Goal: Navigation & Orientation: Find specific page/section

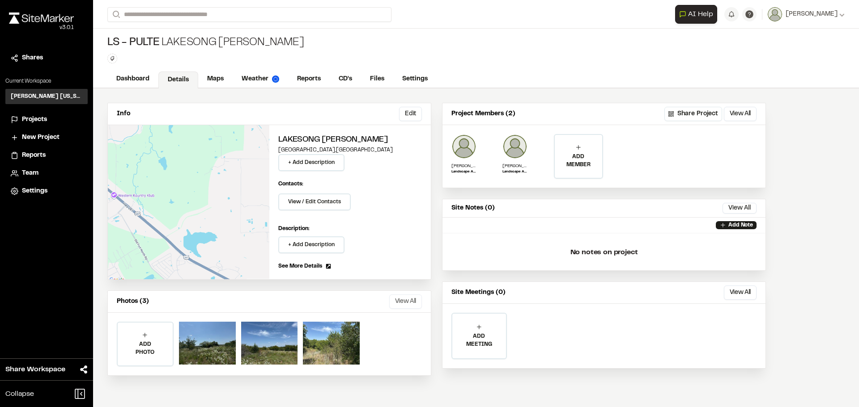
click at [409, 297] on button "View All" at bounding box center [405, 302] width 33 height 14
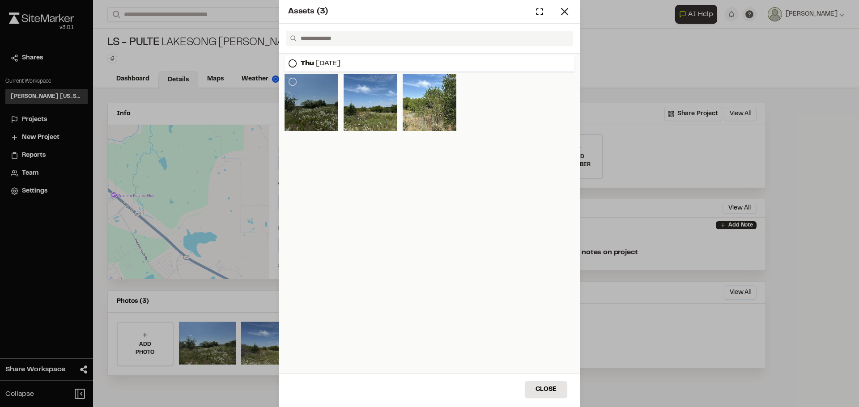
click at [310, 105] on div at bounding box center [311, 102] width 54 height 57
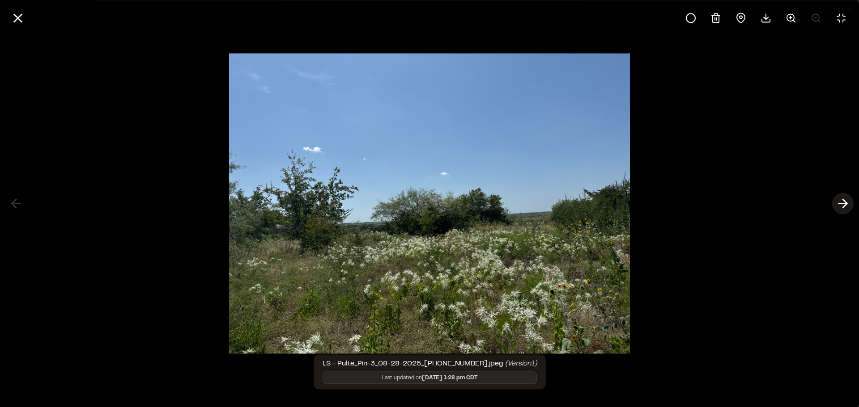
click at [842, 205] on icon at bounding box center [843, 203] width 14 height 15
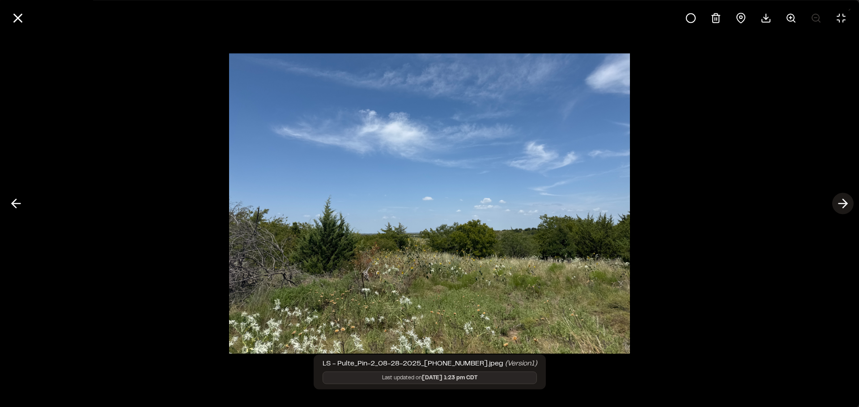
click at [842, 205] on icon at bounding box center [843, 203] width 14 height 15
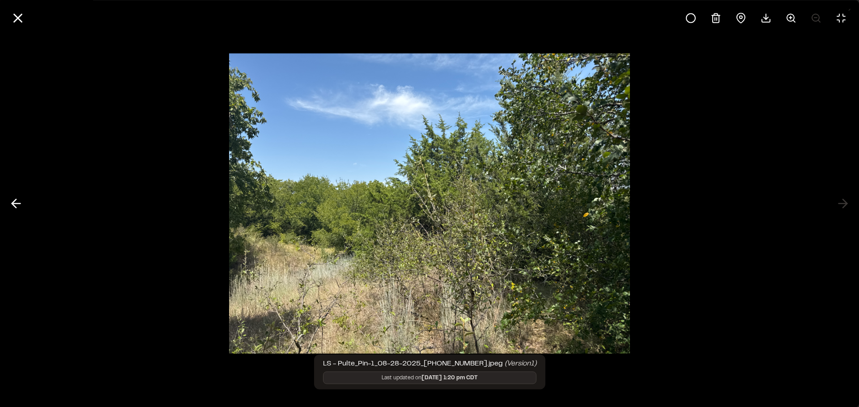
click at [803, 168] on div at bounding box center [429, 203] width 859 height 407
drag, startPoint x: 19, startPoint y: 17, endPoint x: 49, endPoint y: 63, distance: 54.3
click at [21, 18] on icon at bounding box center [17, 17] width 15 height 15
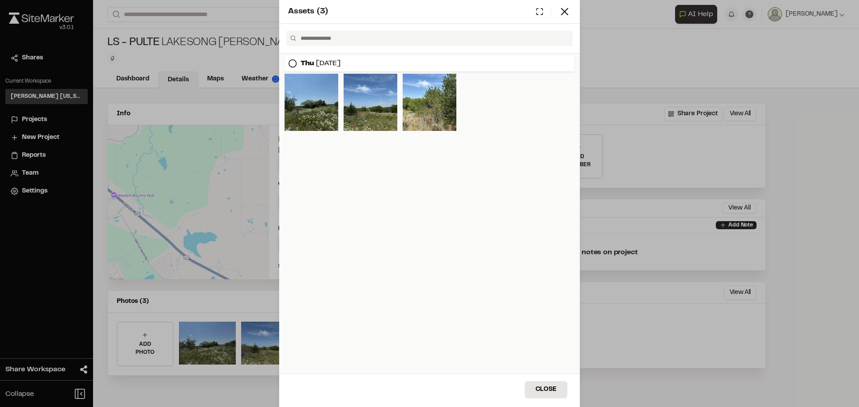
click at [208, 105] on div "Assets ( 3 ) Thu Aug 28, 2025 Close Select Download Zoom to Pin Unselect Downlo…" at bounding box center [429, 203] width 859 height 407
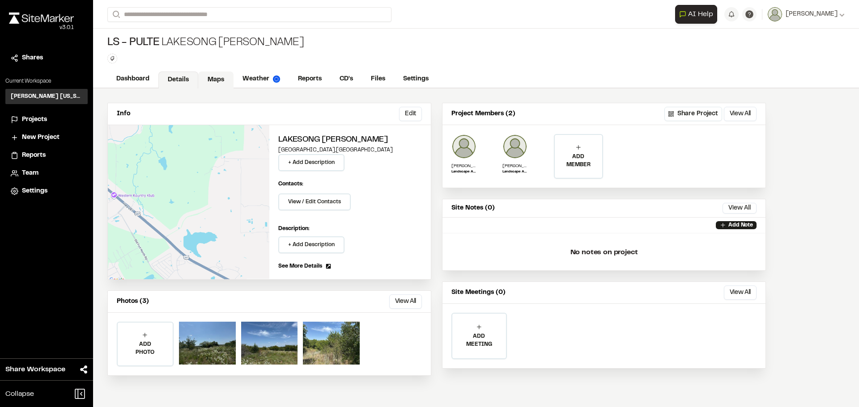
click at [209, 81] on link "Maps" at bounding box center [215, 80] width 35 height 17
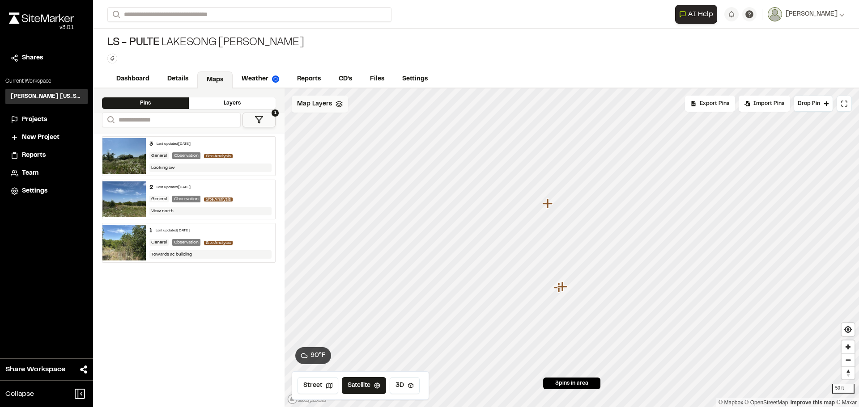
click at [314, 106] on span "Map Layers" at bounding box center [314, 104] width 35 height 10
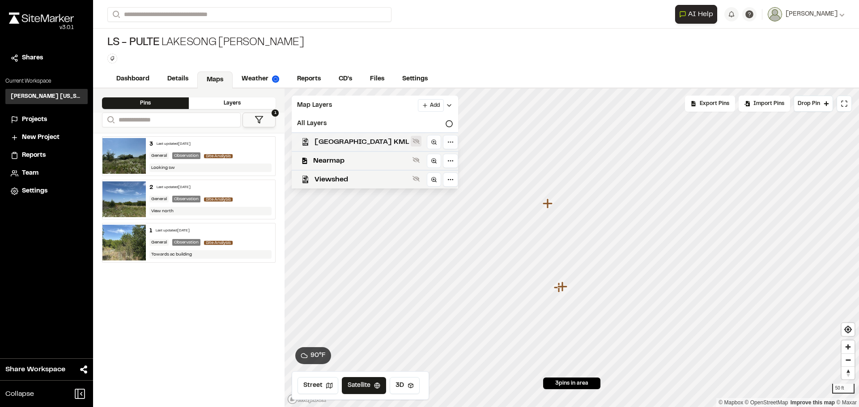
click at [412, 139] on icon at bounding box center [415, 141] width 7 height 7
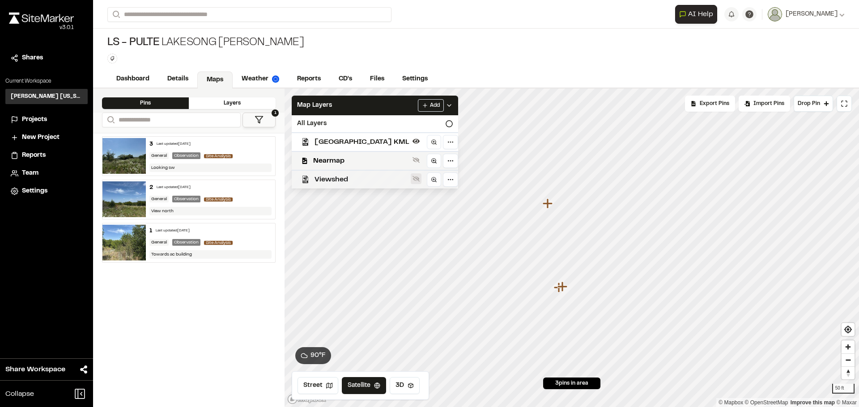
click at [412, 178] on icon at bounding box center [415, 179] width 7 height 6
click at [538, 338] on icon "Map marker" at bounding box center [539, 336] width 10 height 10
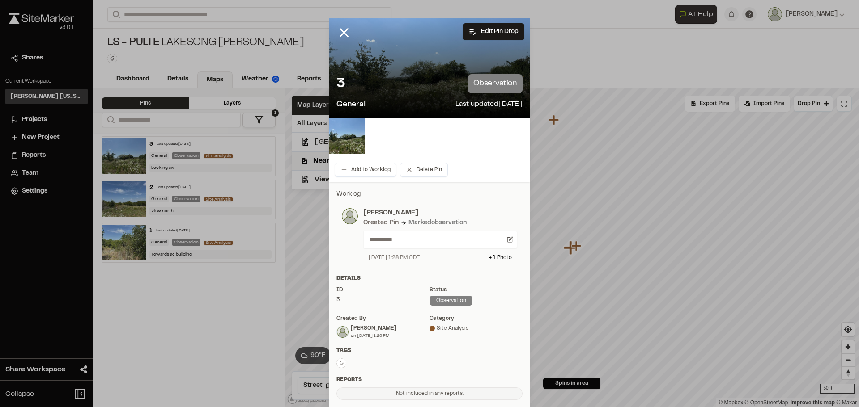
click at [429, 71] on div "3 observation General Last updated Aug 28, 2025" at bounding box center [429, 92] width 200 height 51
click at [348, 130] on img at bounding box center [347, 136] width 36 height 36
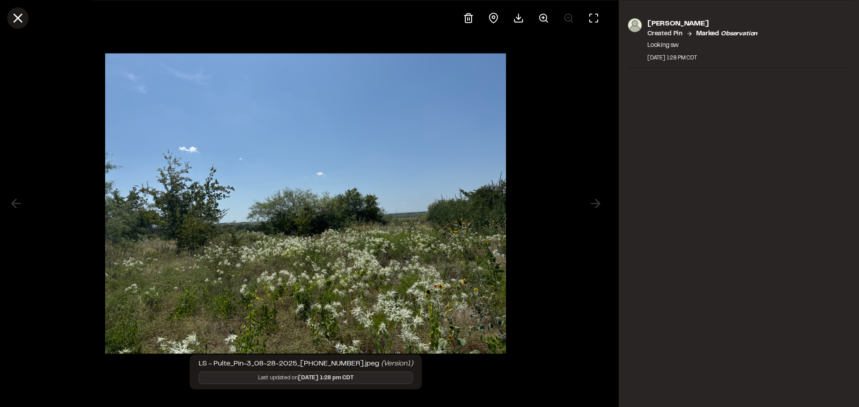
click at [17, 17] on line at bounding box center [18, 18] width 8 height 8
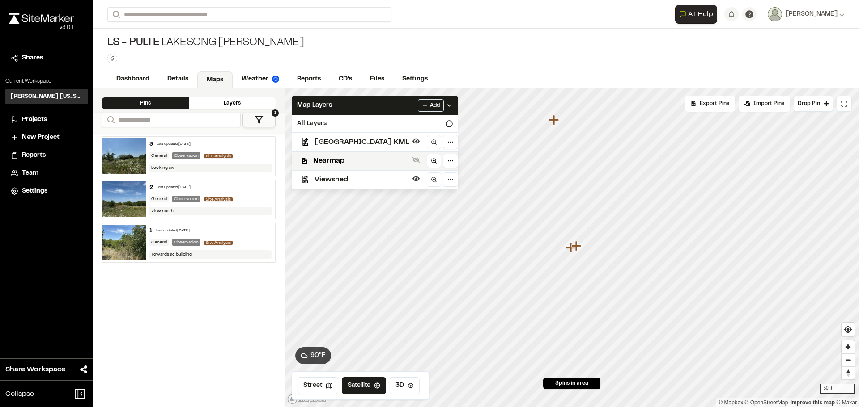
click at [578, 247] on icon "Map marker" at bounding box center [576, 246] width 10 height 10
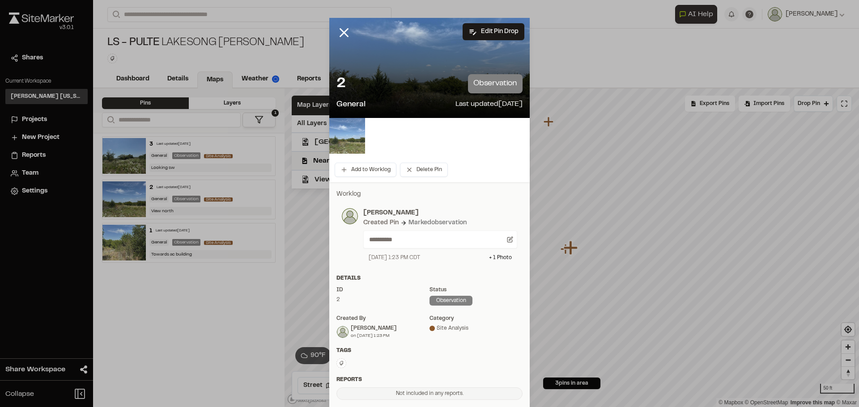
click at [346, 129] on img at bounding box center [347, 136] width 36 height 36
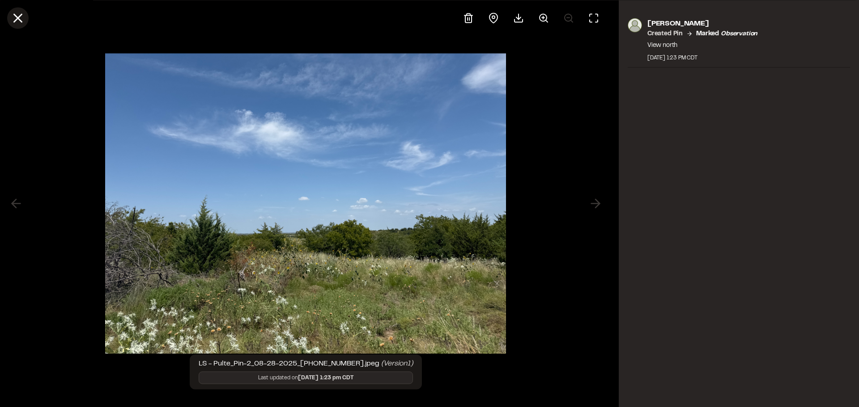
click at [25, 15] on icon at bounding box center [17, 17] width 15 height 15
